Goal: Task Accomplishment & Management: Use online tool/utility

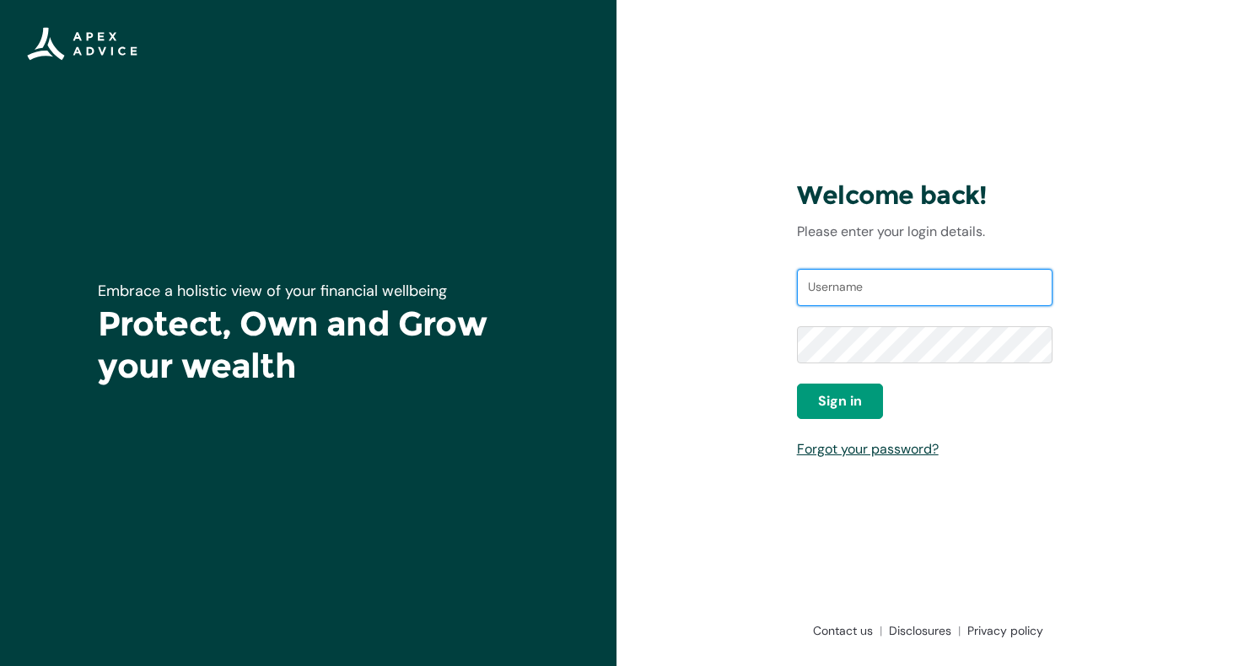
click at [819, 292] on input "Username" at bounding box center [925, 287] width 256 height 37
type input "rachel.elliot@live.com"
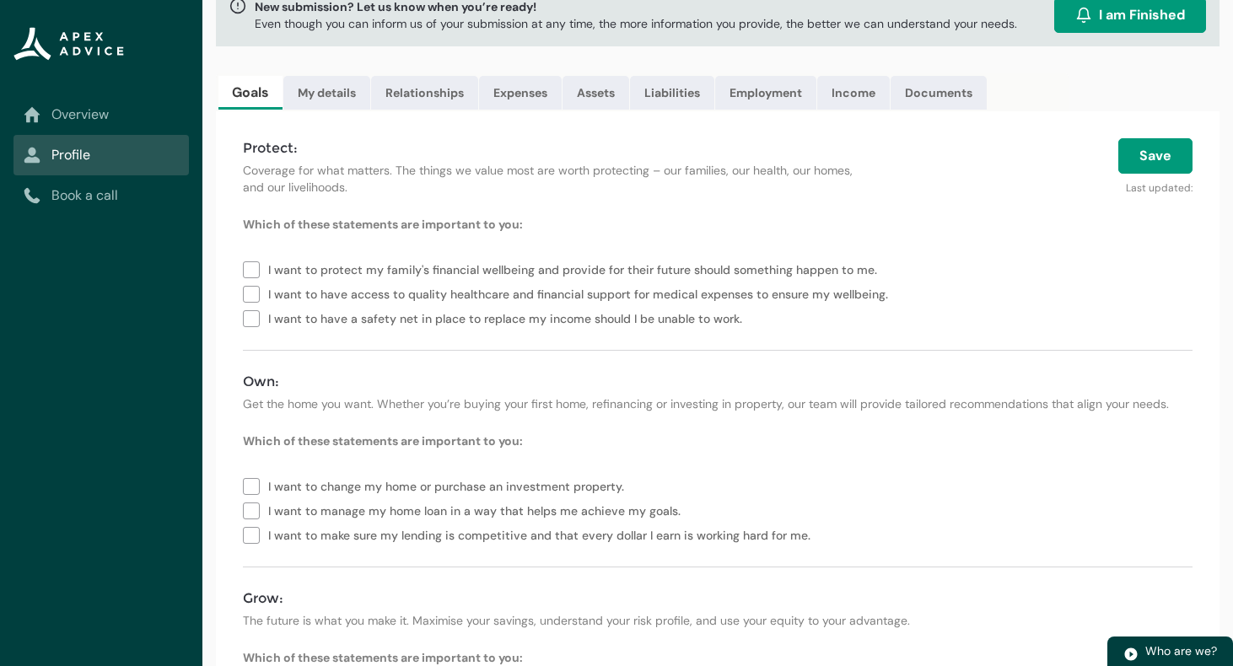
scroll to position [118, 0]
click at [513, 100] on link "Expenses" at bounding box center [520, 90] width 83 height 34
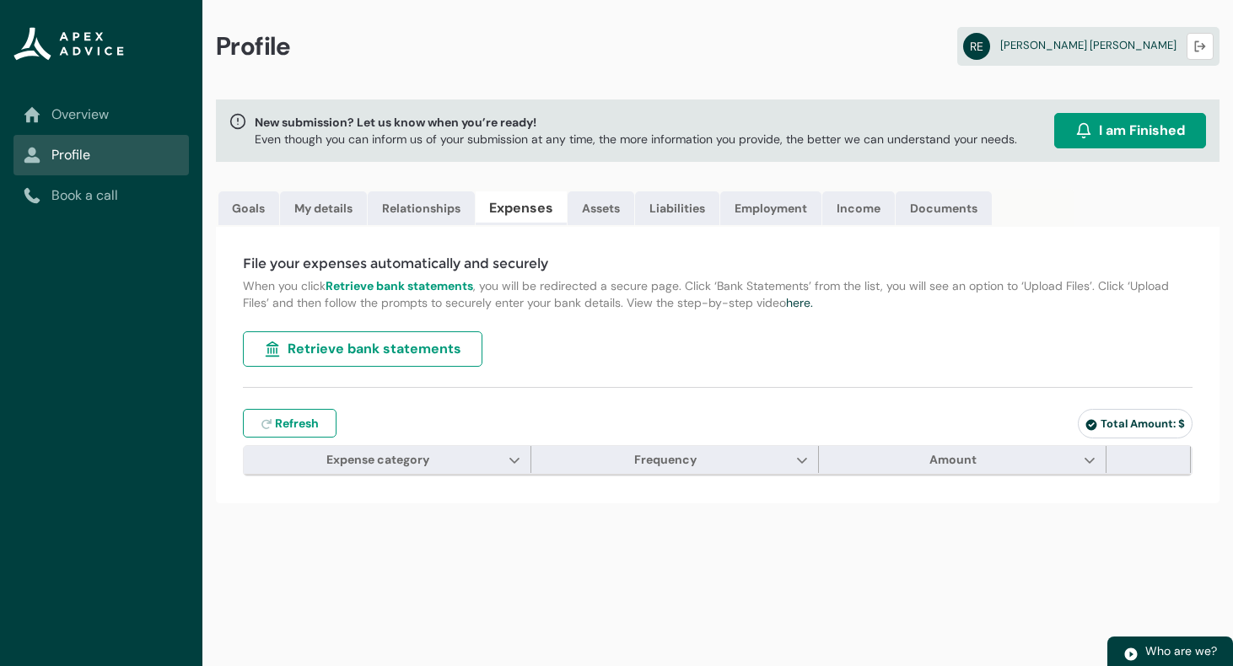
scroll to position [0, 0]
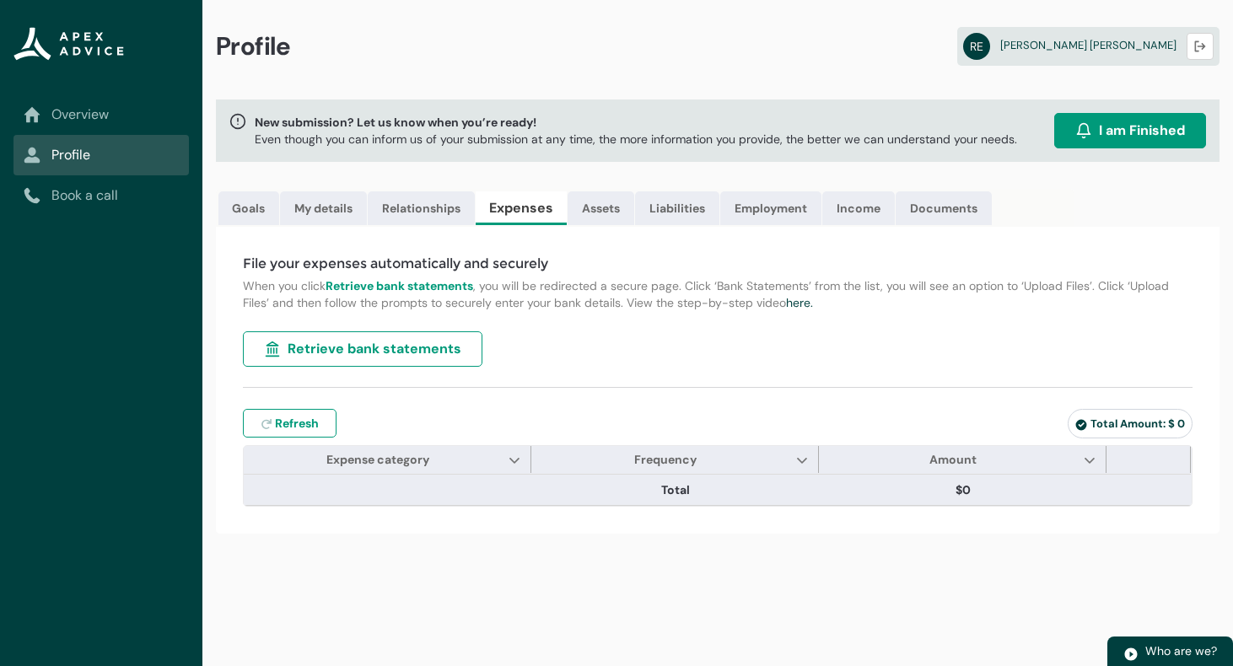
click at [458, 345] on button "Retrieve bank statements" at bounding box center [362, 348] width 239 height 35
